Goal: Task Accomplishment & Management: Use online tool/utility

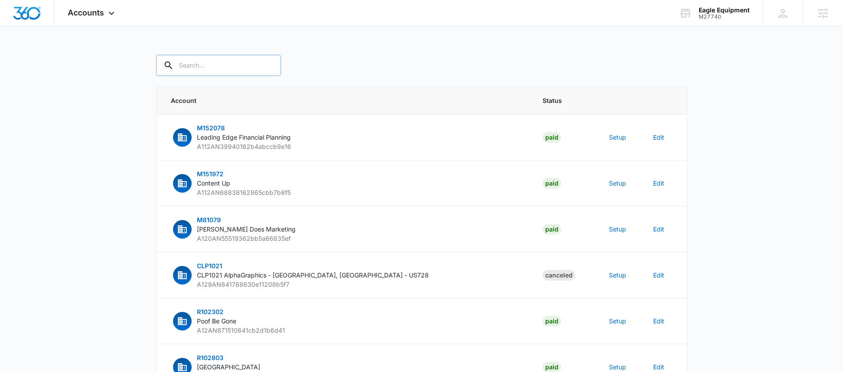
click at [216, 70] on input "text" at bounding box center [218, 65] width 125 height 21
click at [220, 67] on input "text" at bounding box center [218, 65] width 125 height 21
type input "M27740"
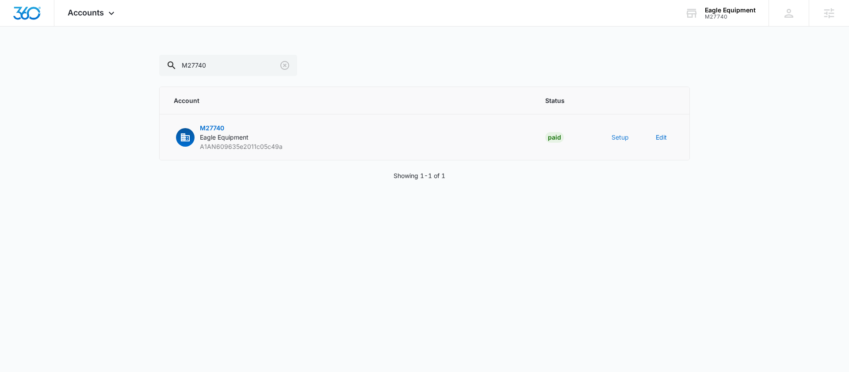
click at [622, 137] on button "Setup" at bounding box center [620, 137] width 17 height 9
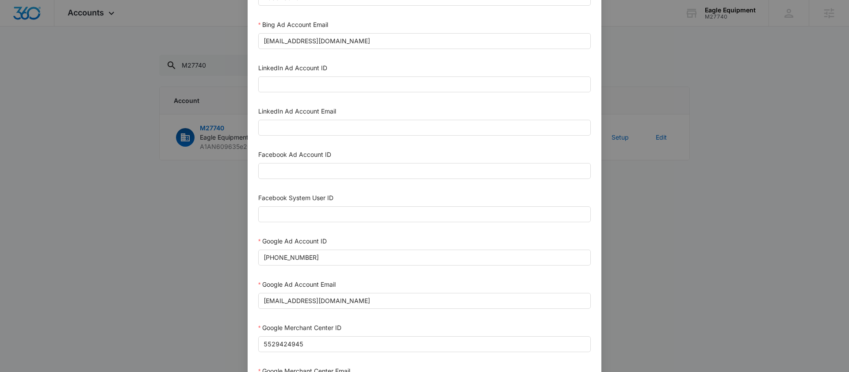
scroll to position [72, 0]
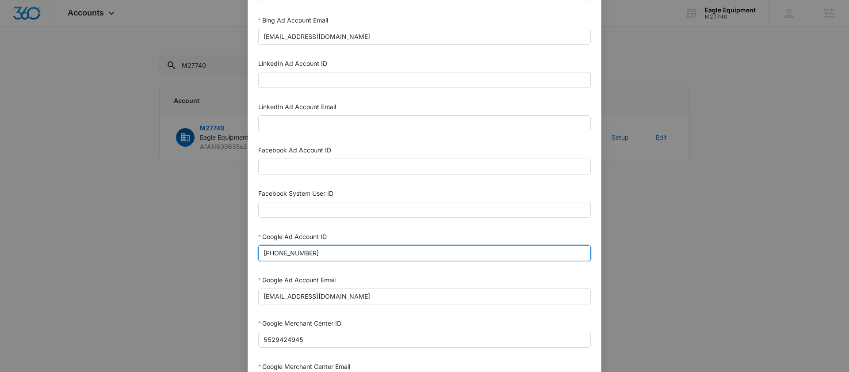
click at [325, 251] on input "[PHONE_NUMBER]" at bounding box center [424, 253] width 333 height 16
click at [325, 252] on input "[PHONE_NUMBER]" at bounding box center [424, 253] width 333 height 16
paste input "[PHONE_NUMBER]"
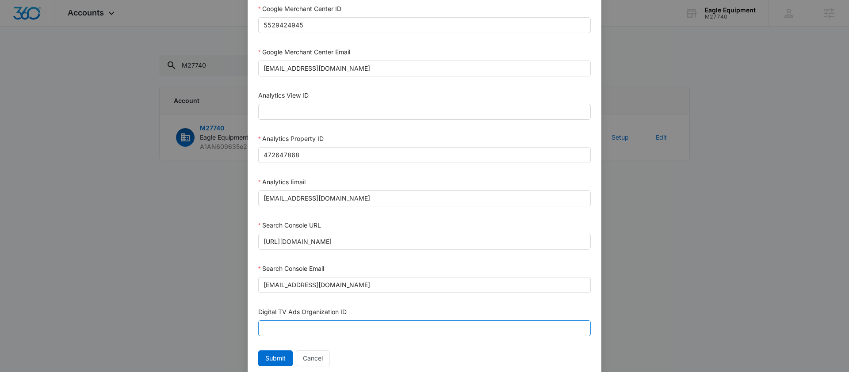
scroll to position [416, 0]
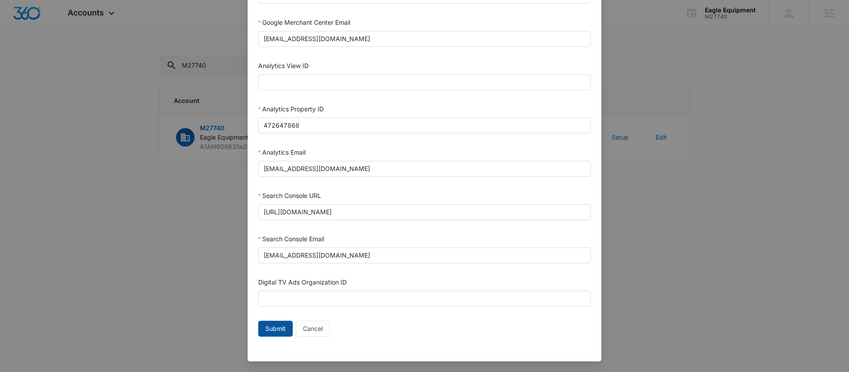
type input "[PHONE_NUMBER]"
click at [280, 330] on span "Submit" at bounding box center [275, 329] width 20 height 10
